Goal: Communication & Community: Answer question/provide support

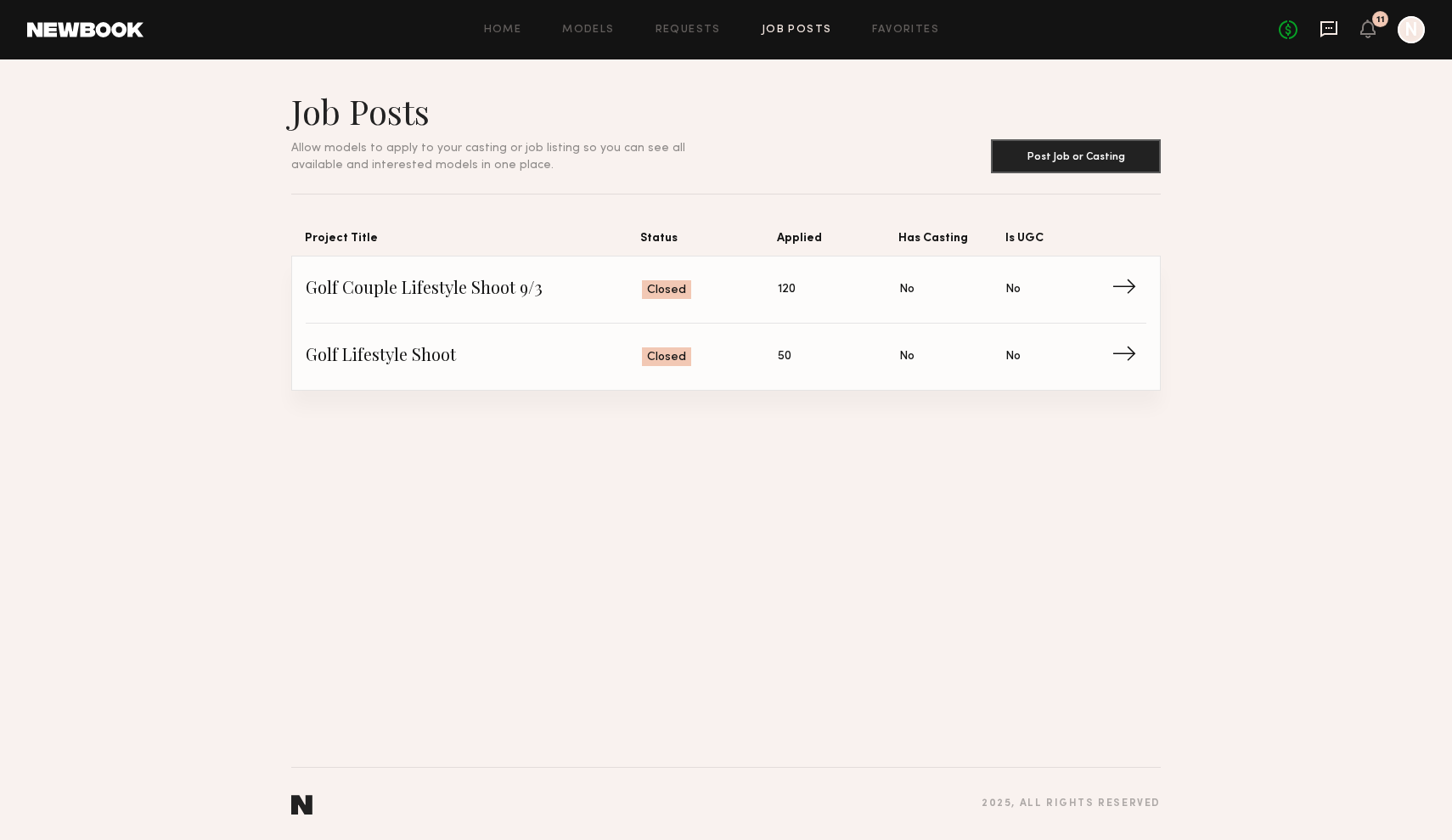
click at [1326, 33] on icon at bounding box center [1329, 28] width 17 height 16
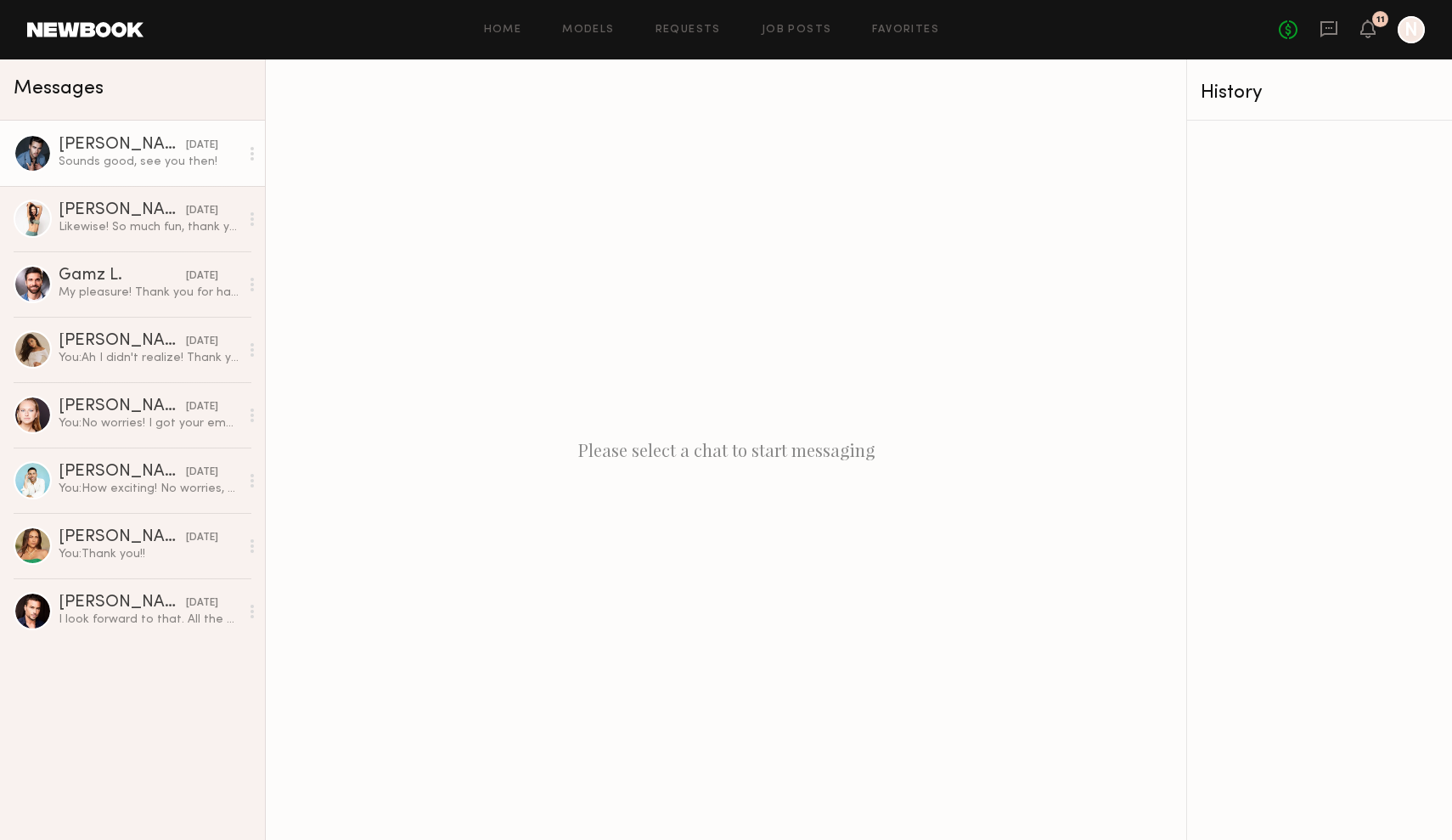
click at [149, 165] on div "Sounds good, see you then!" at bounding box center [149, 162] width 181 height 16
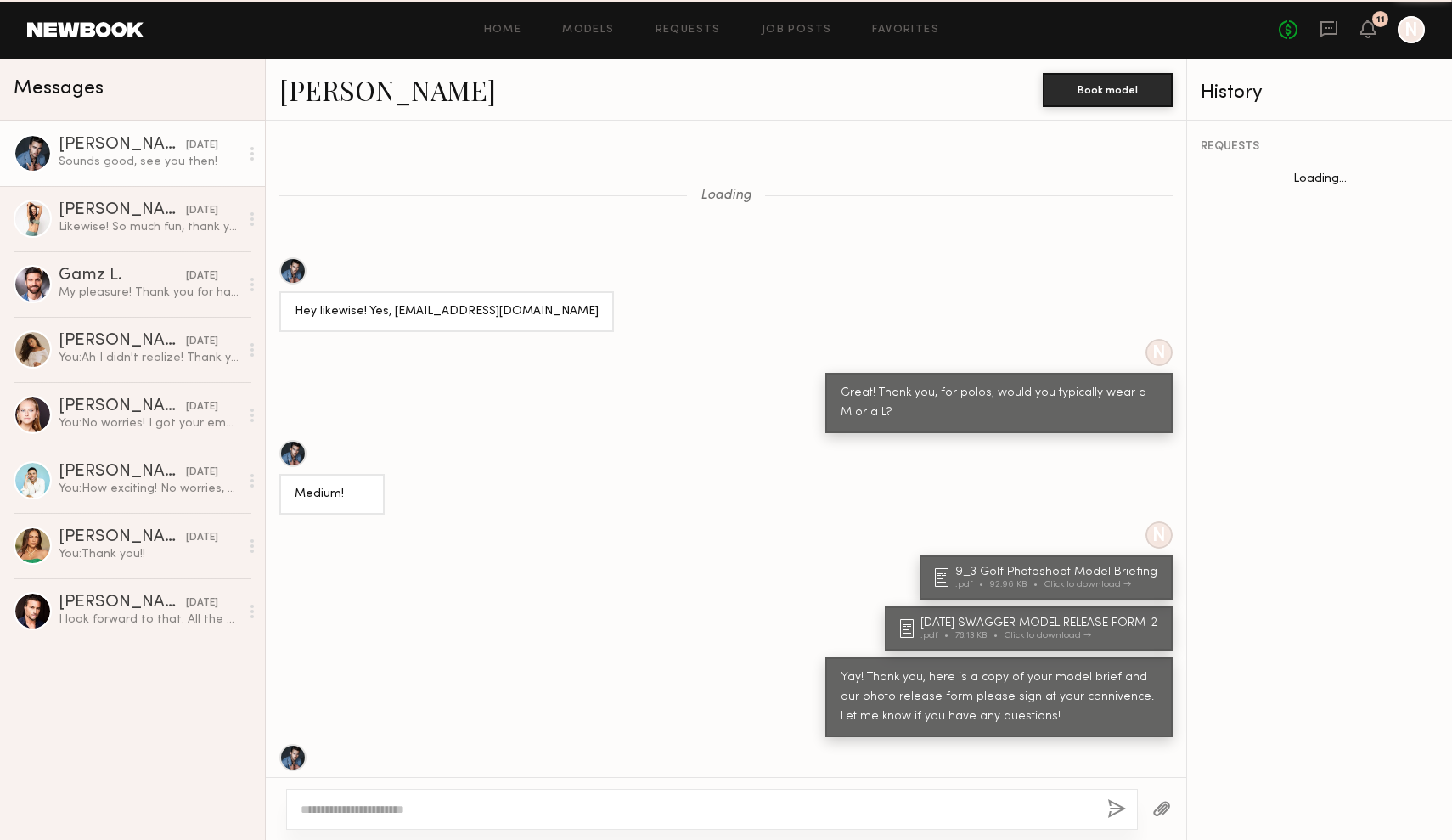
scroll to position [282, 0]
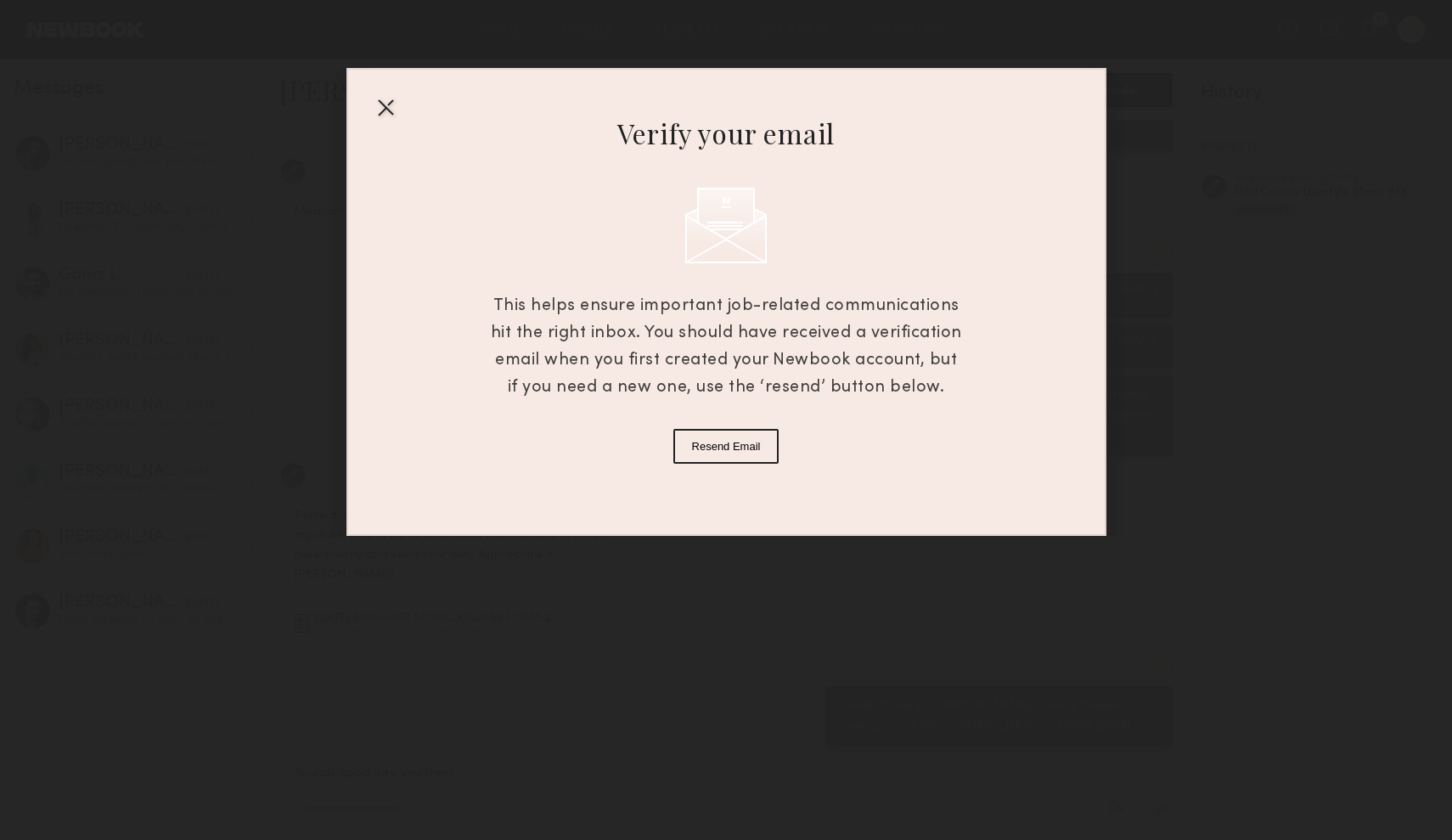
click at [384, 116] on div at bounding box center [385, 107] width 27 height 27
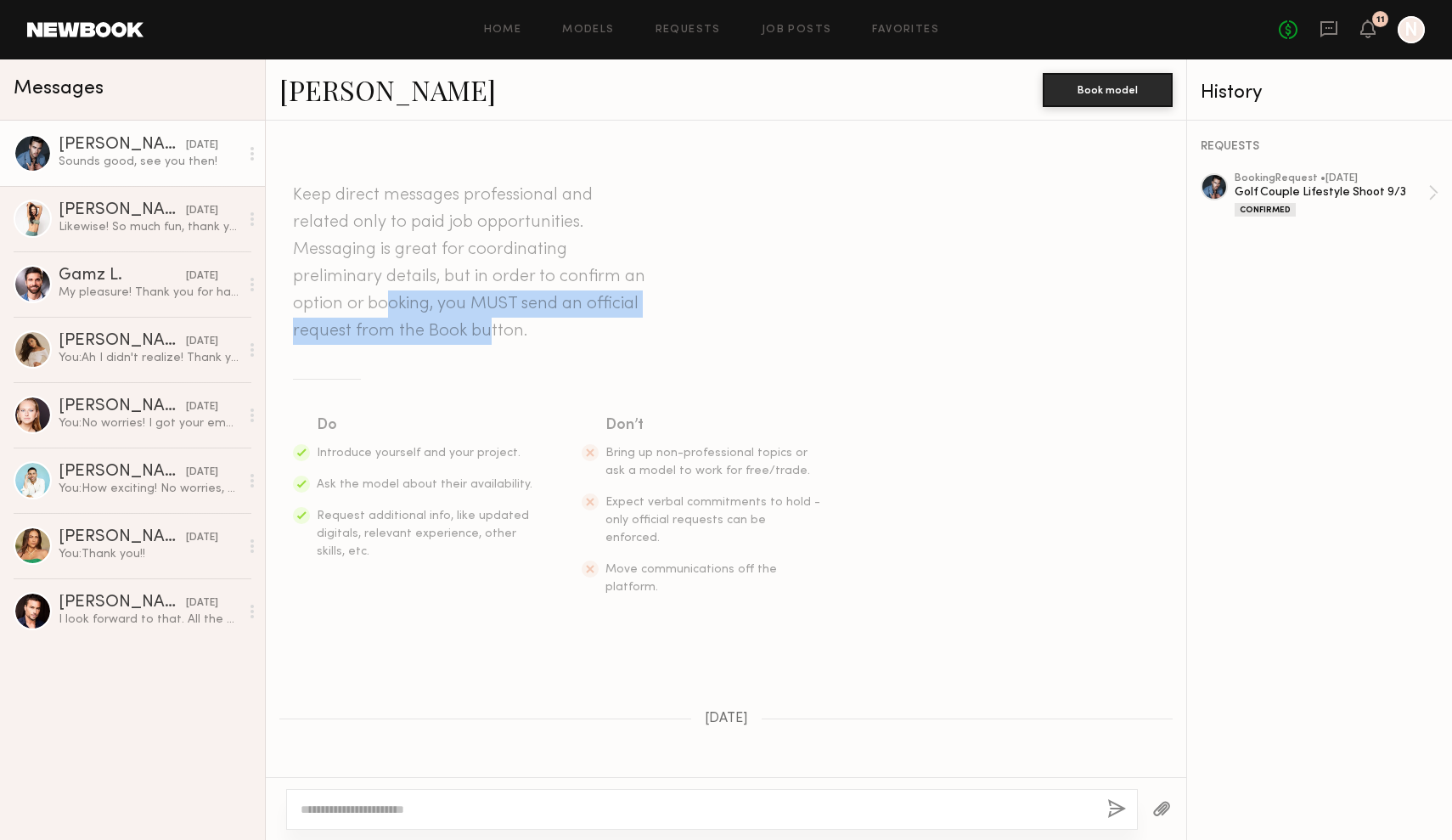
scroll to position [0, 0]
drag, startPoint x: 390, startPoint y: 332, endPoint x: 500, endPoint y: 332, distance: 110.0
click at [500, 332] on header "Keep direct messages professional and related only to paid job opportunities. M…" at bounding box center [471, 263] width 357 height 163
click at [493, 429] on div "Do" at bounding box center [426, 425] width 218 height 24
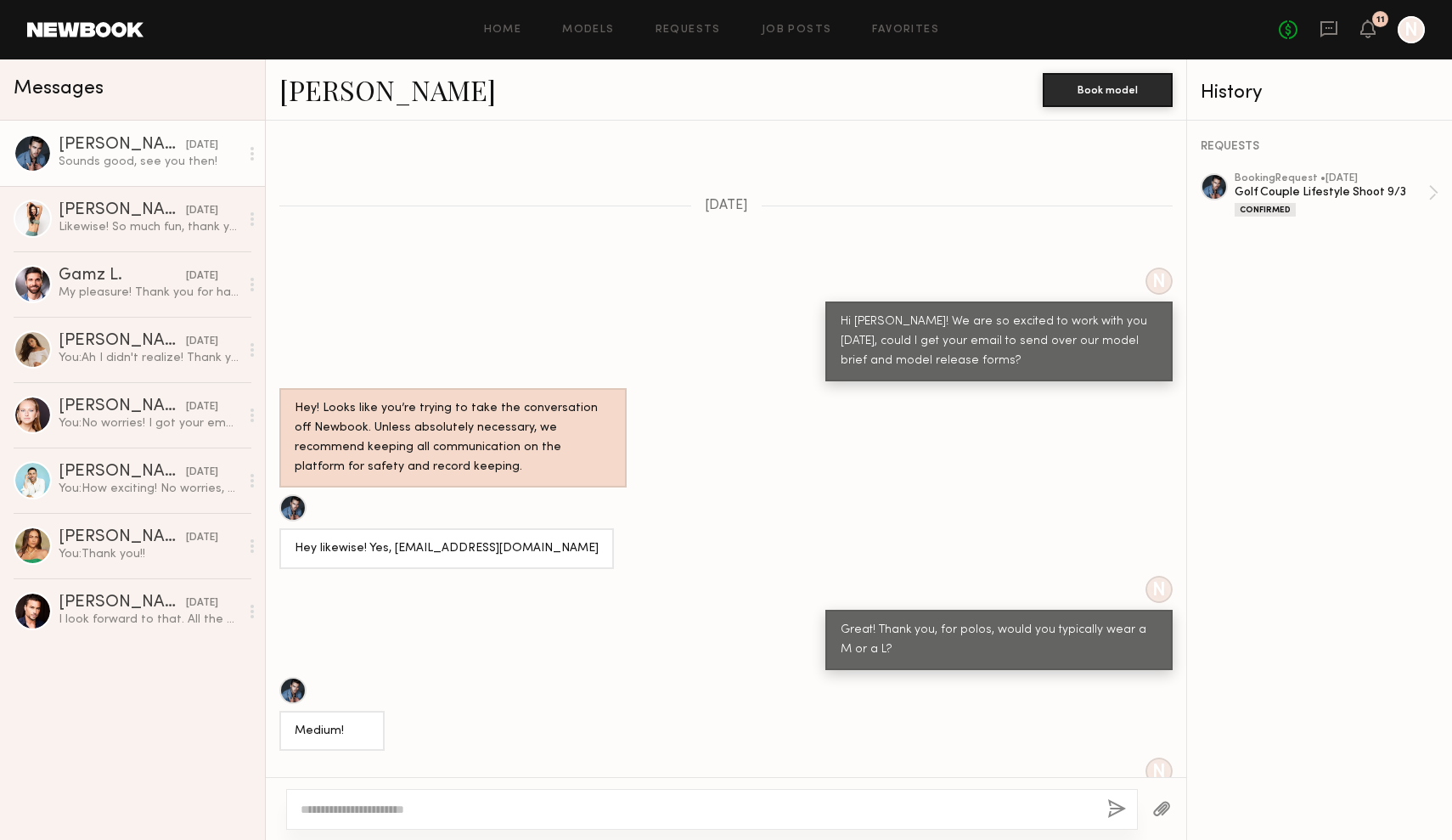
scroll to position [629, 0]
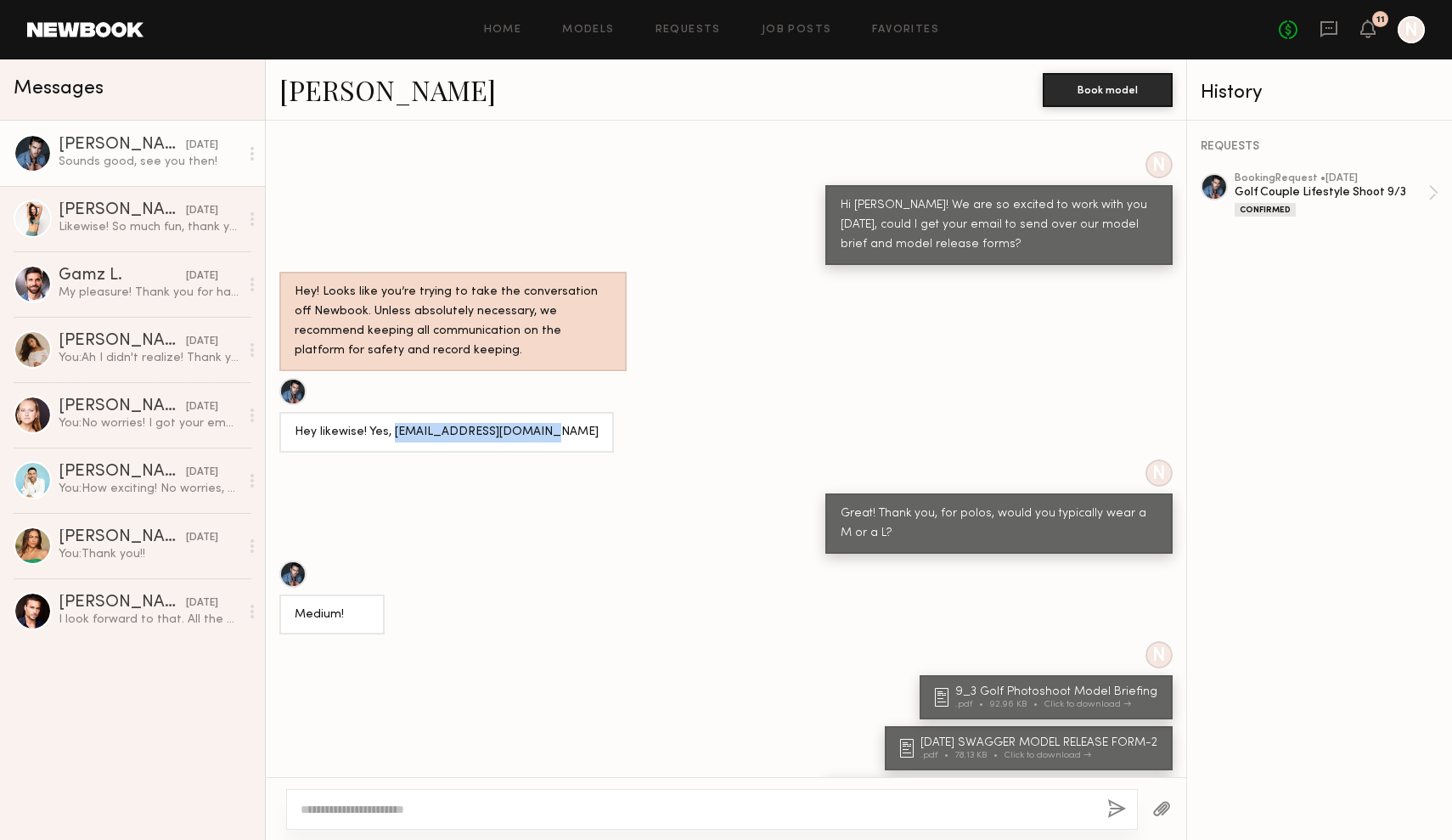
drag, startPoint x: 390, startPoint y: 391, endPoint x: 532, endPoint y: 394, distance: 142.0
click at [534, 423] on div "Hey likewise! Yes, [EMAIL_ADDRESS][DOMAIN_NAME]" at bounding box center [446, 432] width 304 height 20
copy div "jhughes1823@hotmail.com"
click at [1419, 191] on div "Golf Couple Lifestyle Shoot 9/3" at bounding box center [1331, 192] width 194 height 16
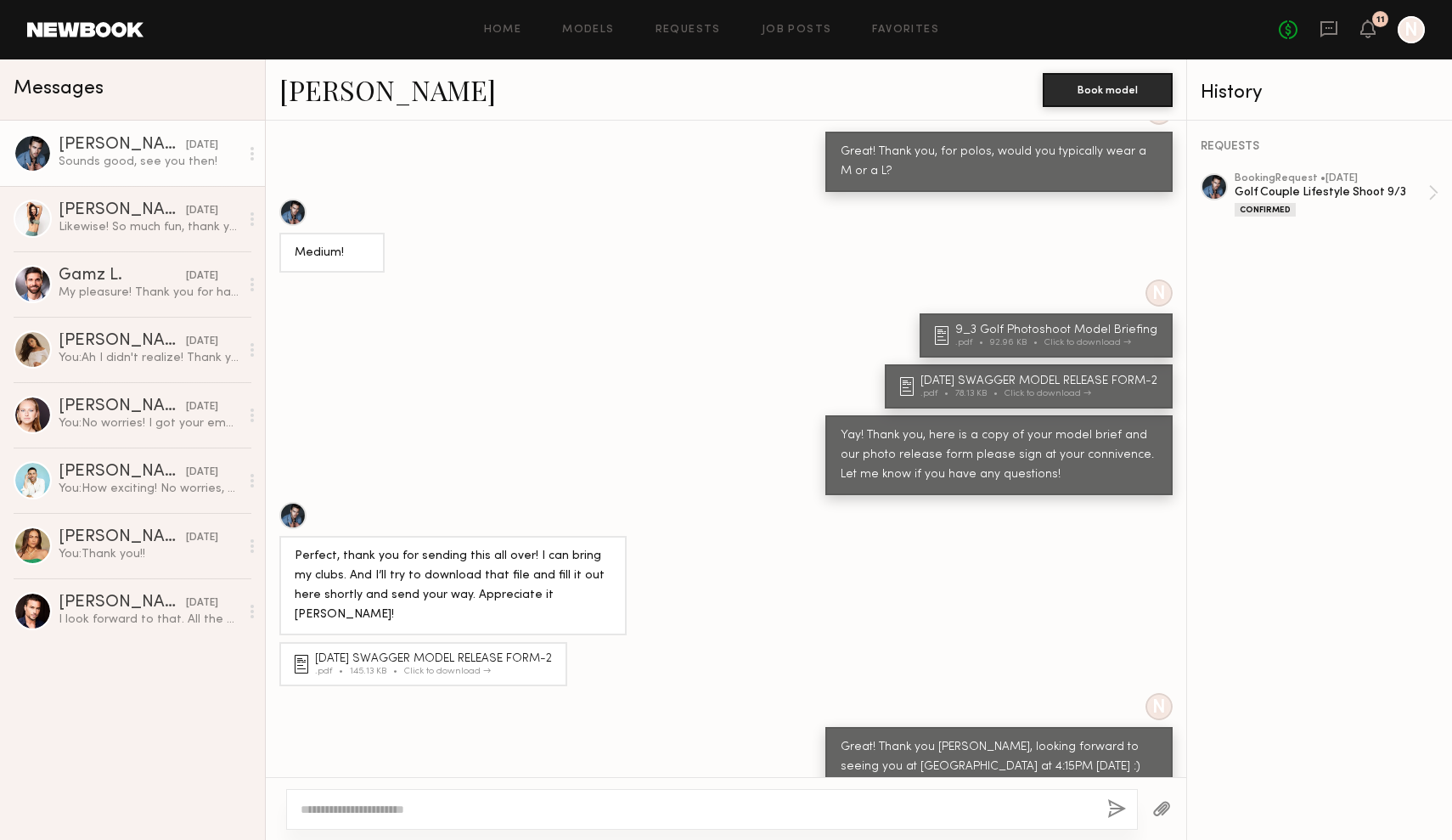
scroll to position [990, 0]
click at [567, 807] on textarea at bounding box center [697, 810] width 794 height 17
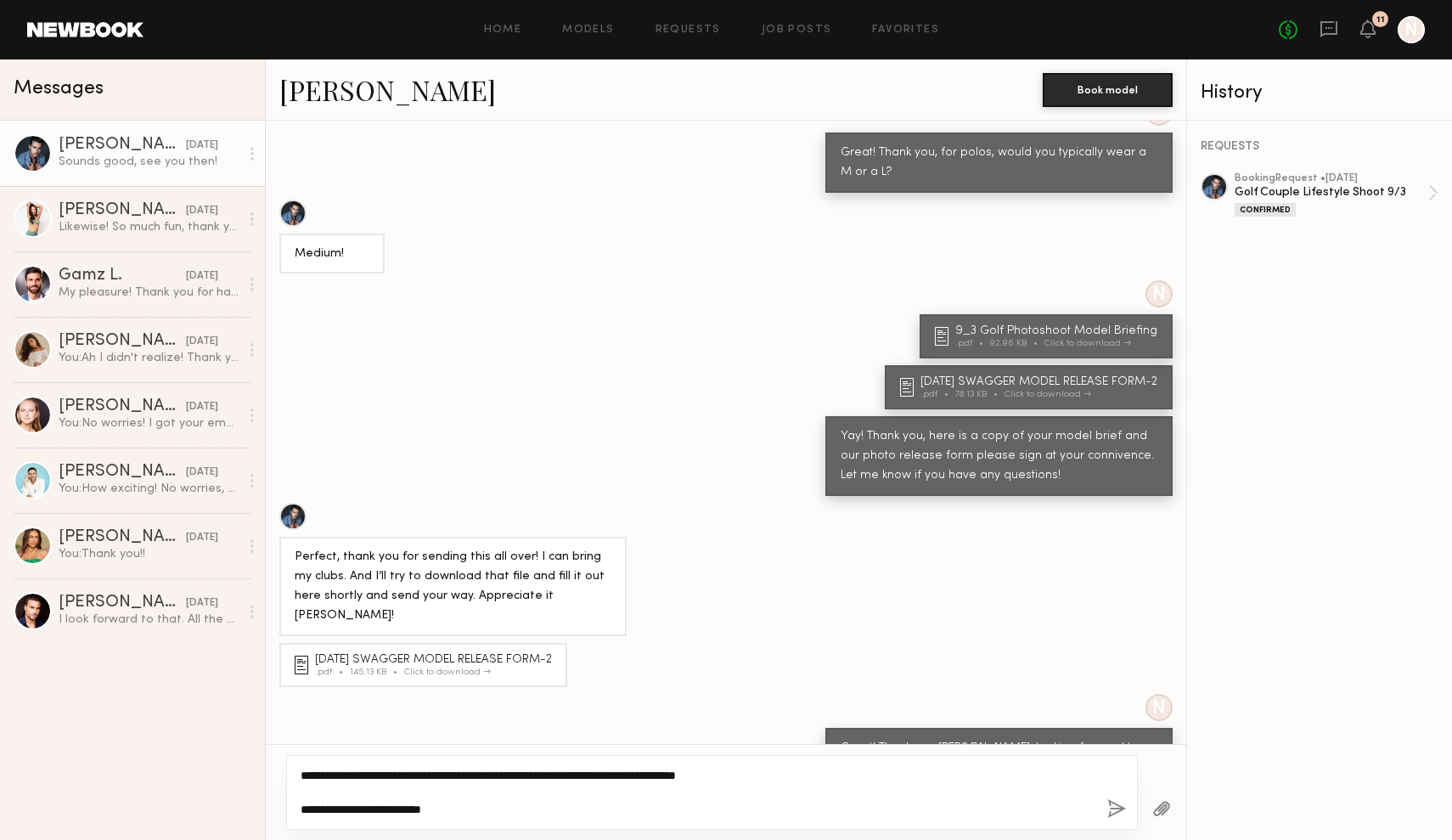
scroll to position [0, 0]
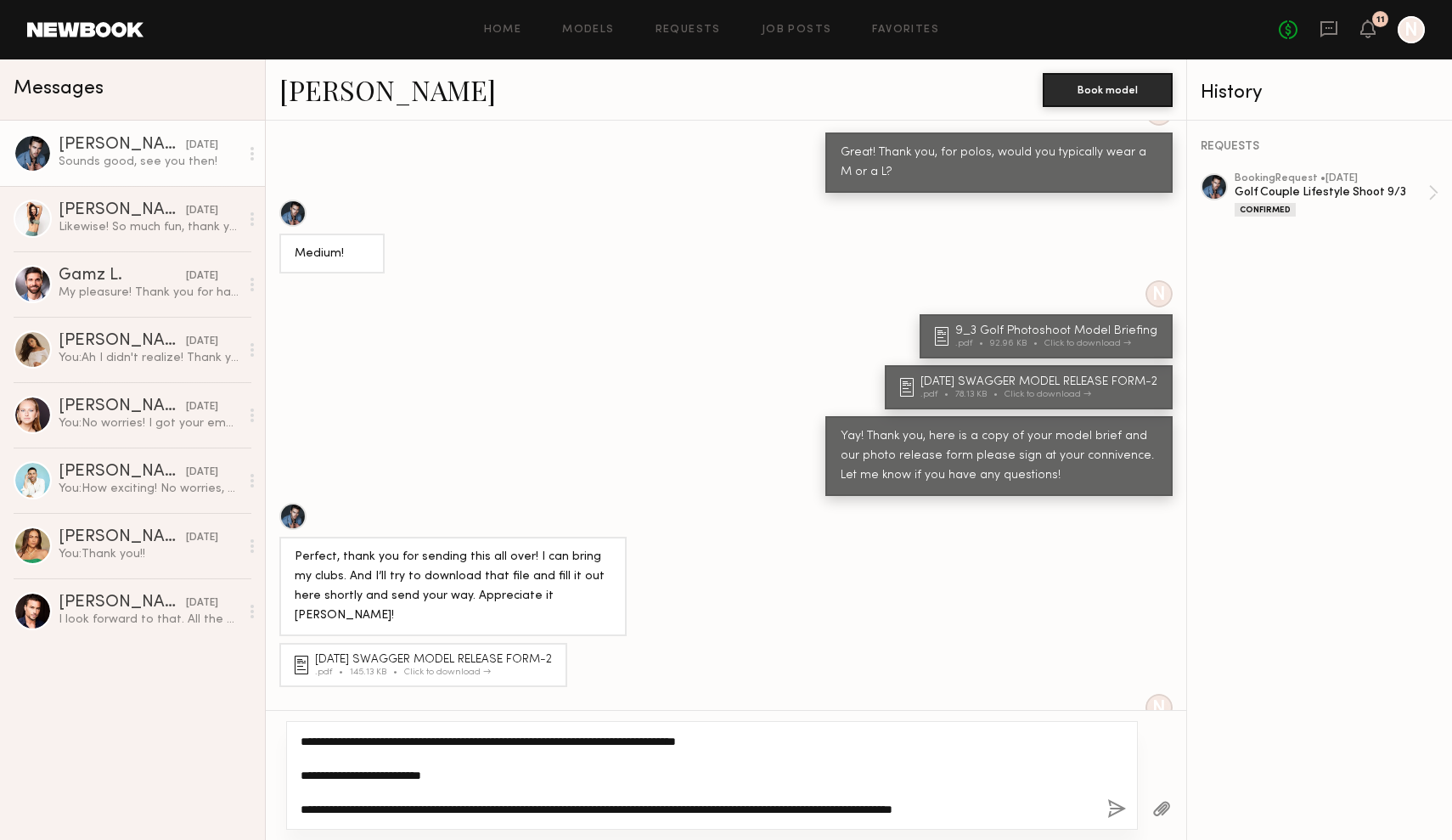
drag, startPoint x: 1048, startPoint y: 811, endPoint x: 259, endPoint y: 811, distance: 789.0
click at [260, 811] on div "Messages Jake H. yesterday Sounds good, see you then! Chloe C. 07/30/2025 Likew…" at bounding box center [726, 449] width 1452 height 780
paste textarea
drag, startPoint x: 302, startPoint y: 809, endPoint x: 915, endPoint y: 838, distance: 613.7
click at [915, 838] on div "**********" at bounding box center [726, 775] width 920 height 130
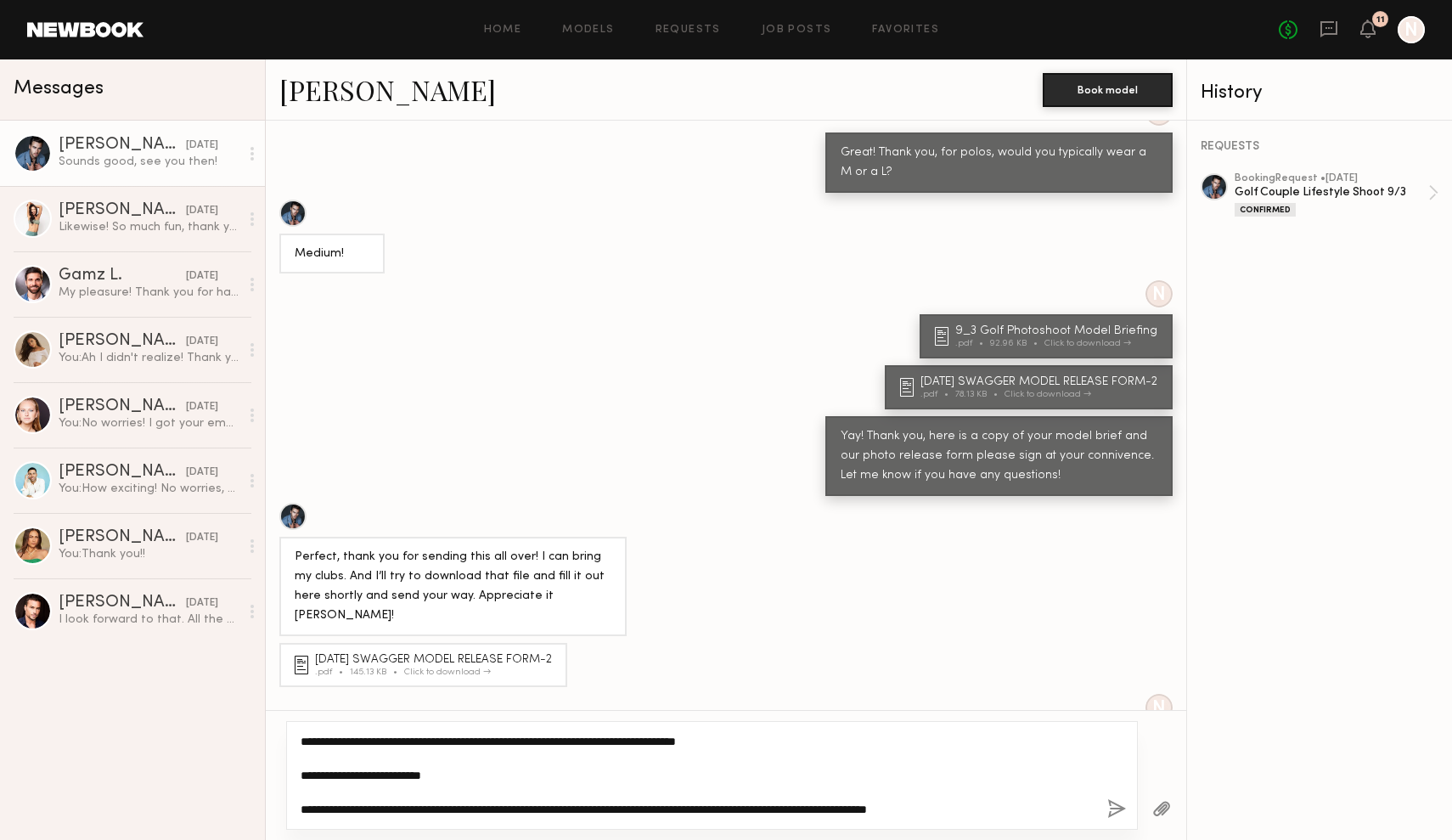
paste textarea
type textarea "**********"
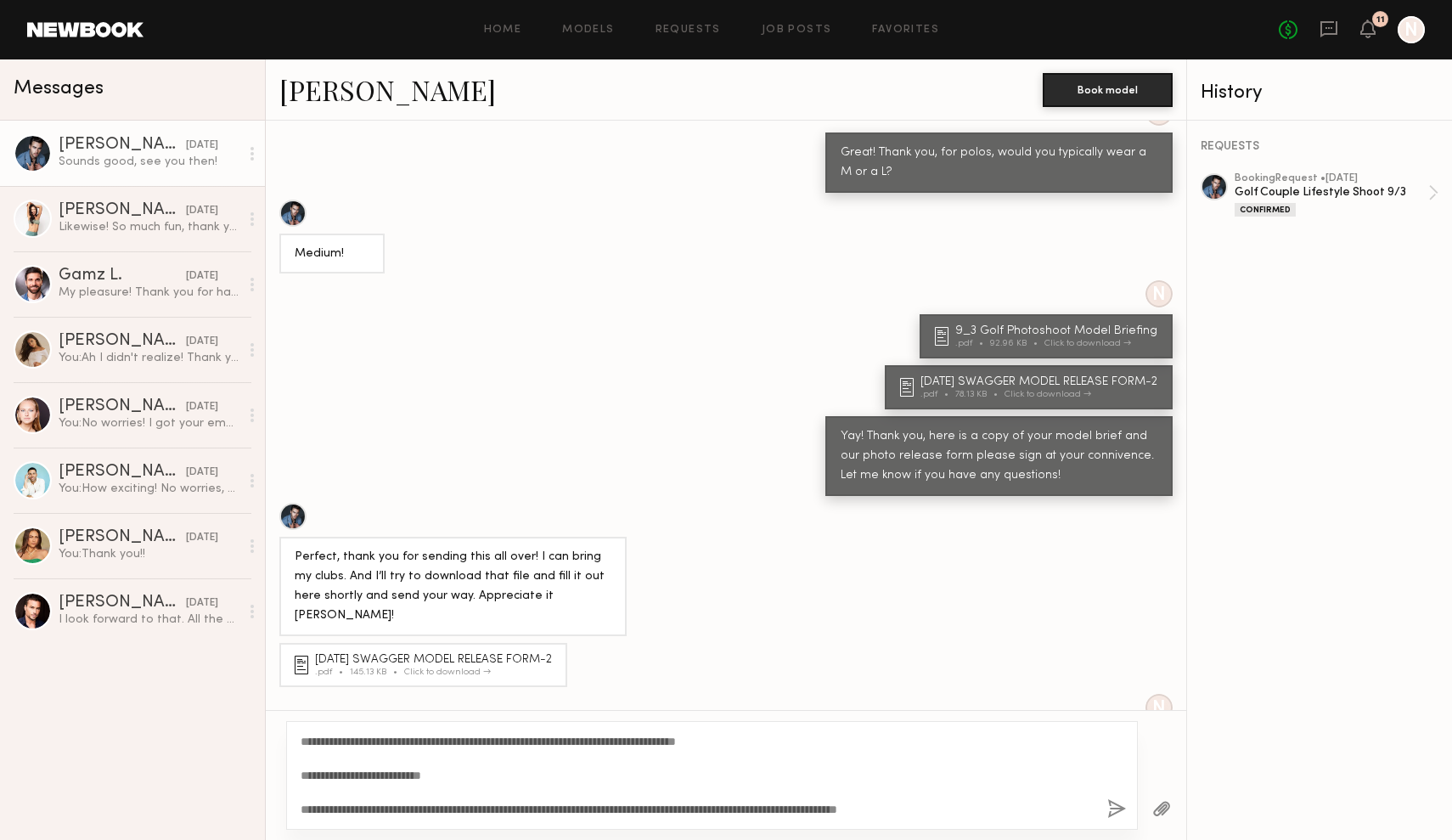
click at [1111, 814] on button "button" at bounding box center [1117, 810] width 19 height 21
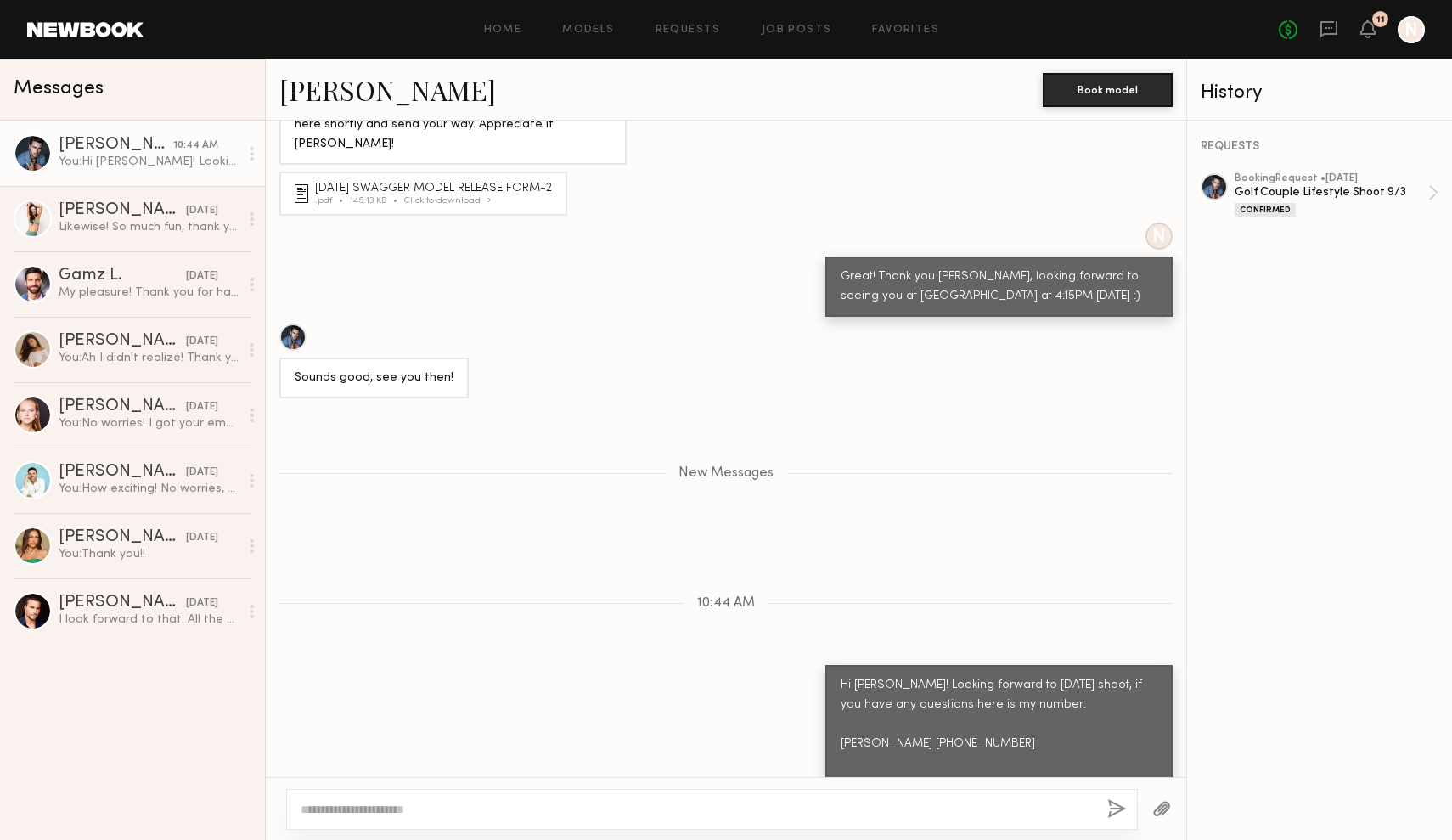
scroll to position [1565, 0]
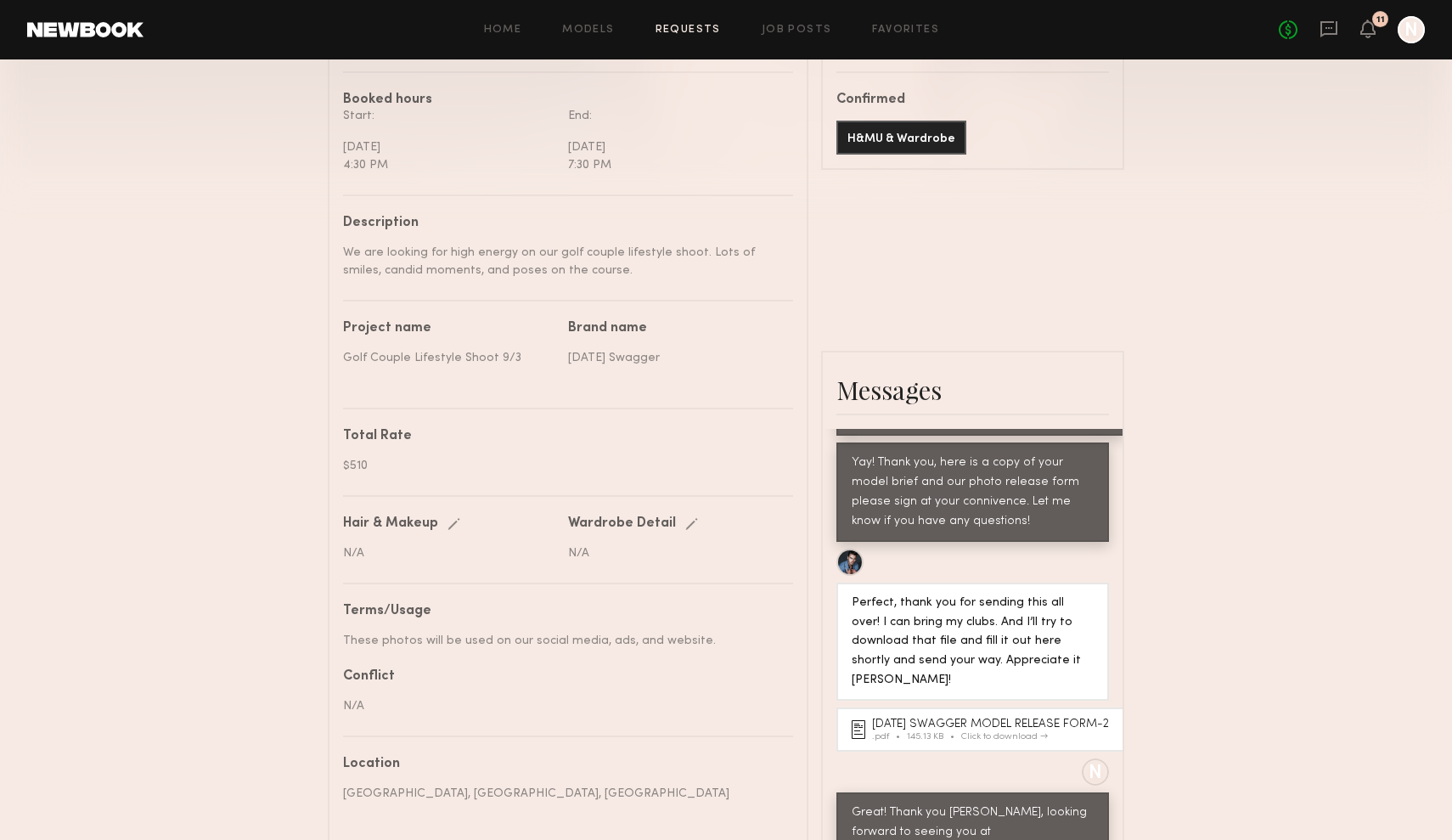
scroll to position [484, 0]
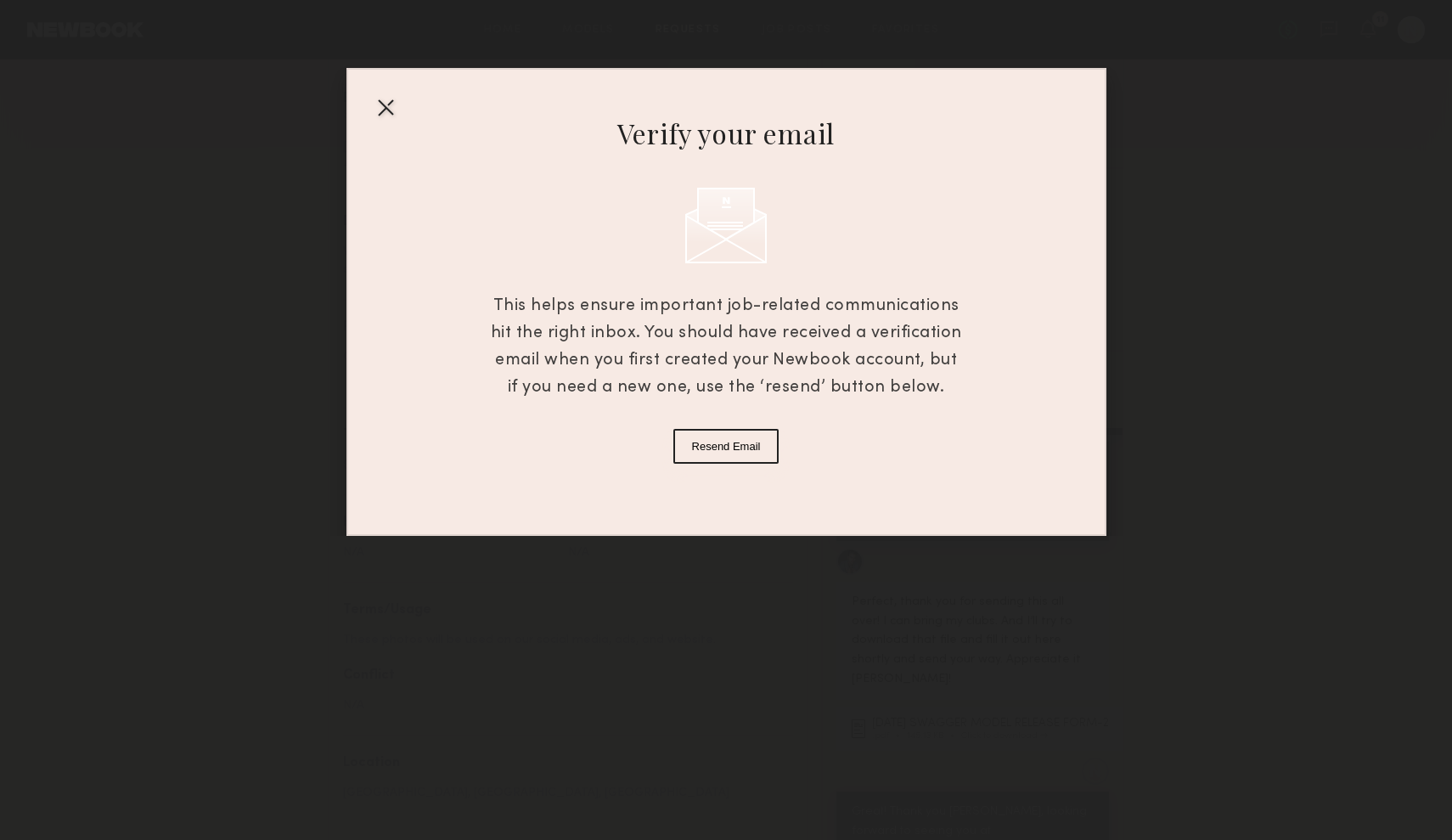
click at [382, 108] on div at bounding box center [385, 107] width 27 height 27
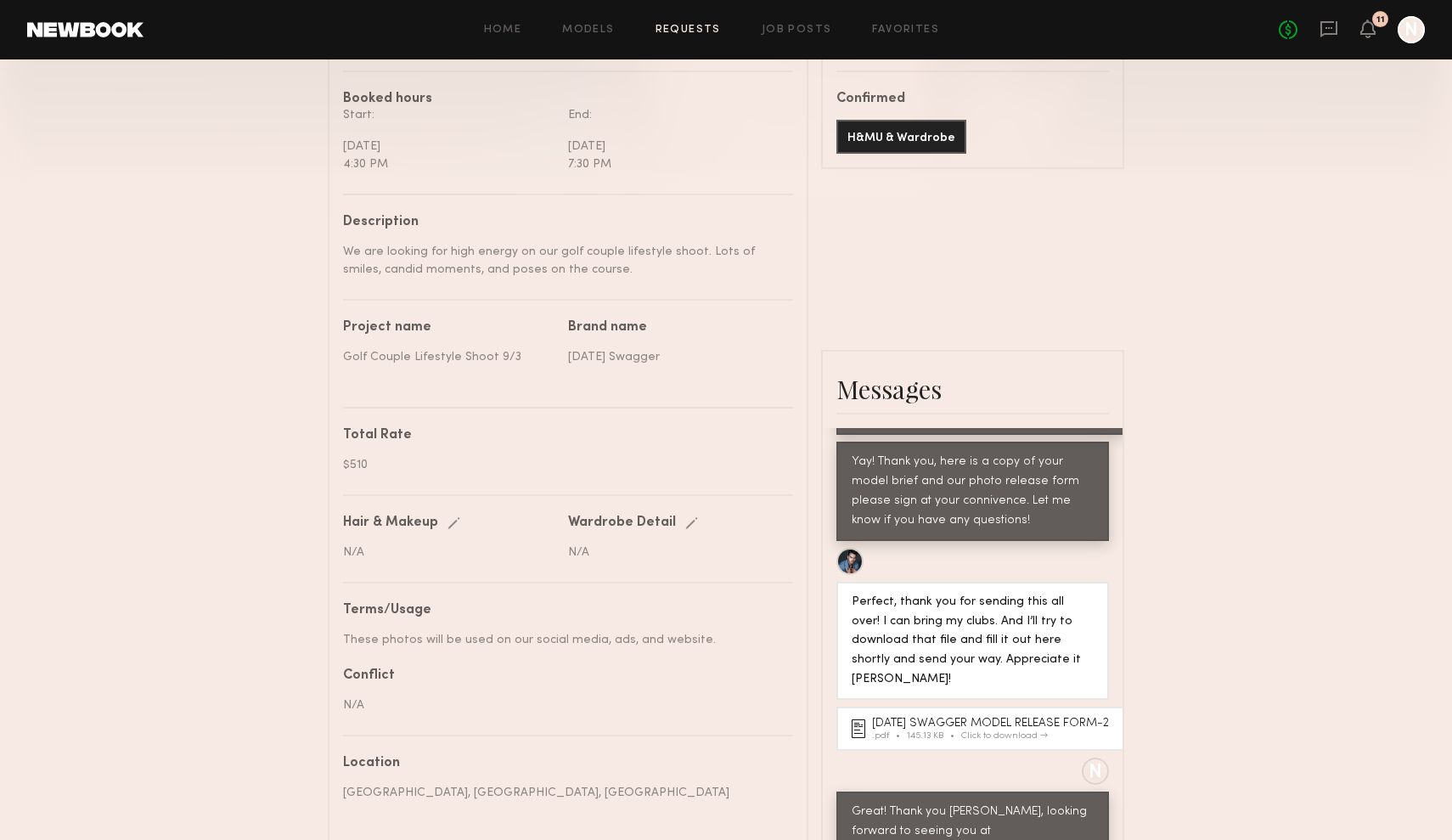
scroll to position [1014, 0]
